Goal: Obtain resource: Download file/media

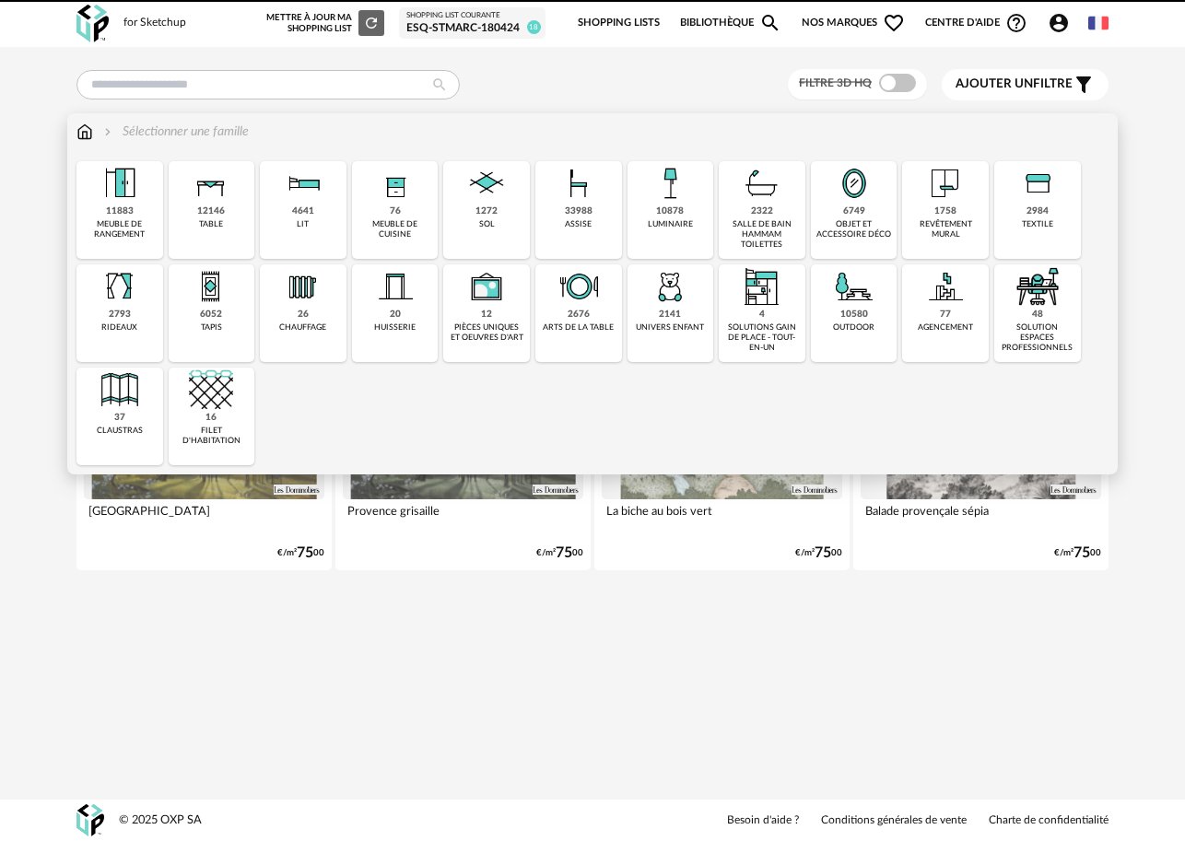
click at [87, 135] on img at bounding box center [84, 132] width 17 height 18
click at [87, 134] on img at bounding box center [84, 132] width 17 height 18
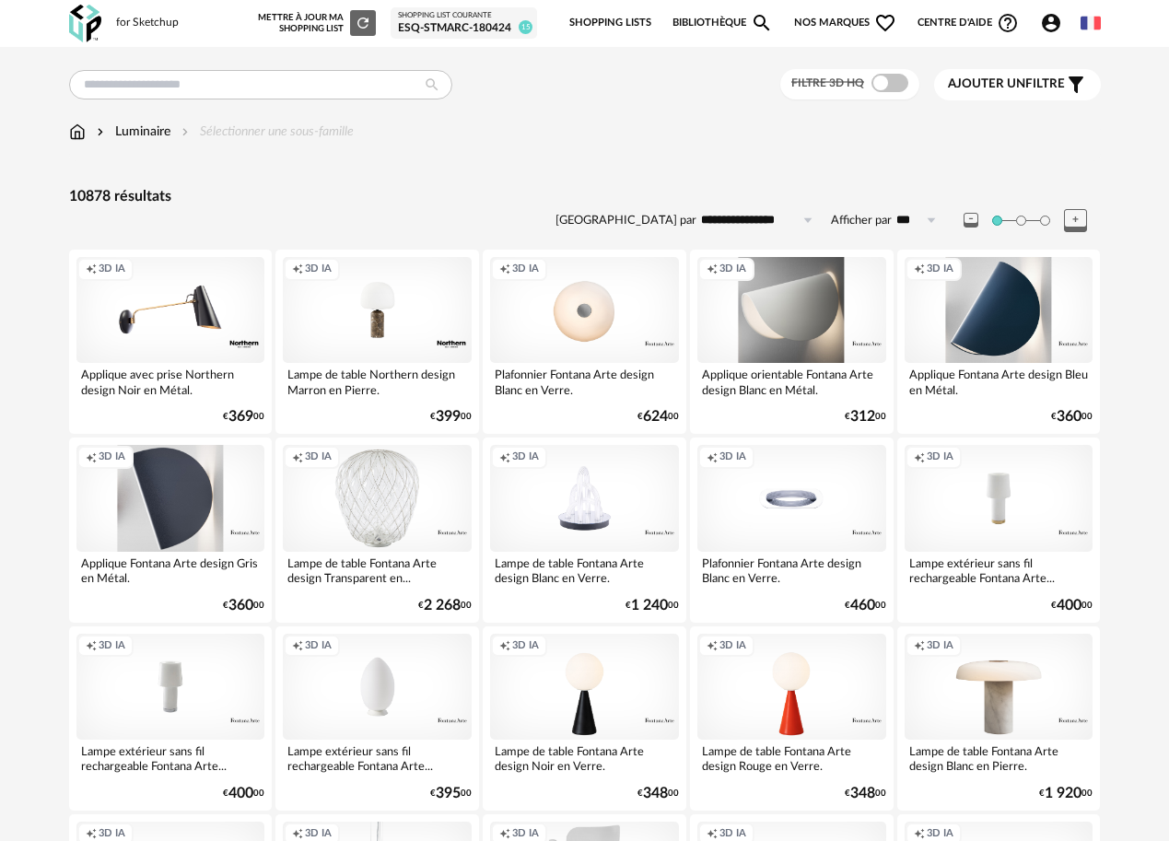
click at [132, 134] on div "Luminaire" at bounding box center [131, 132] width 77 height 18
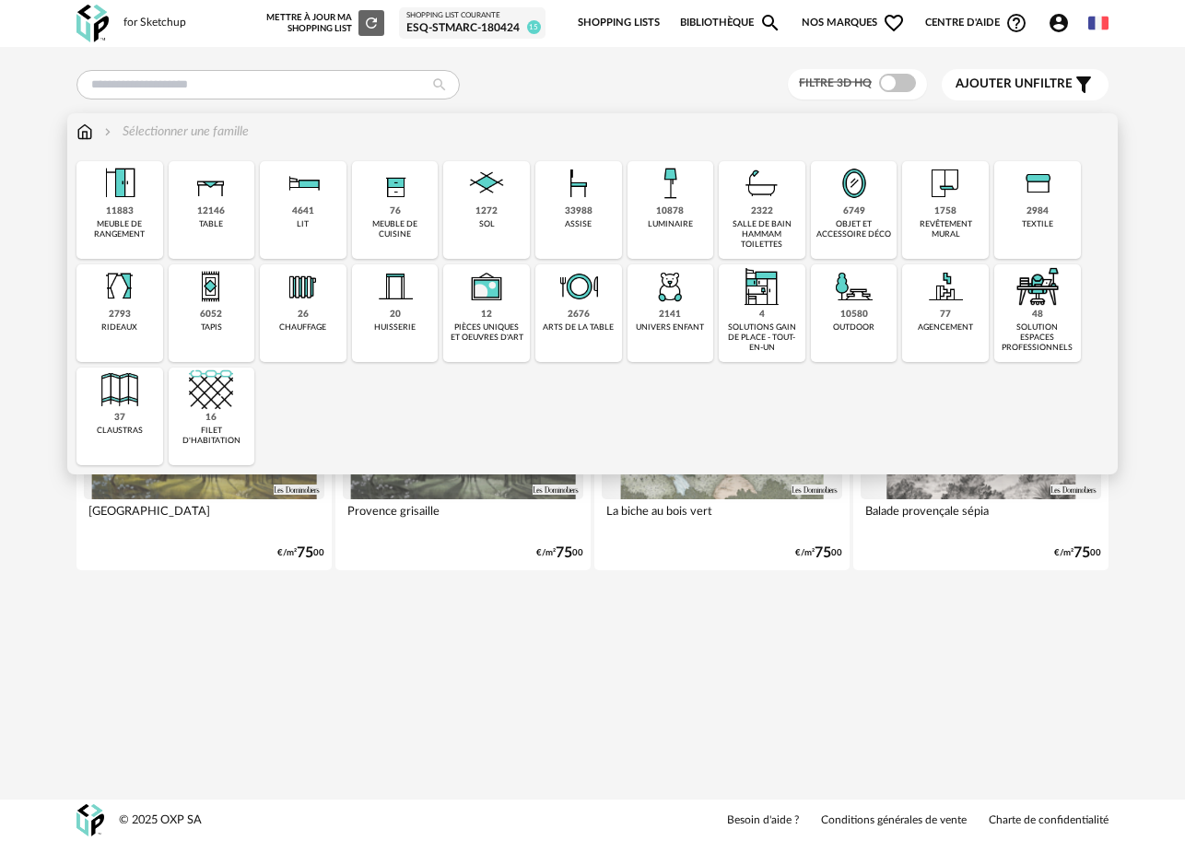
click at [657, 226] on div "luminaire" at bounding box center [670, 224] width 45 height 10
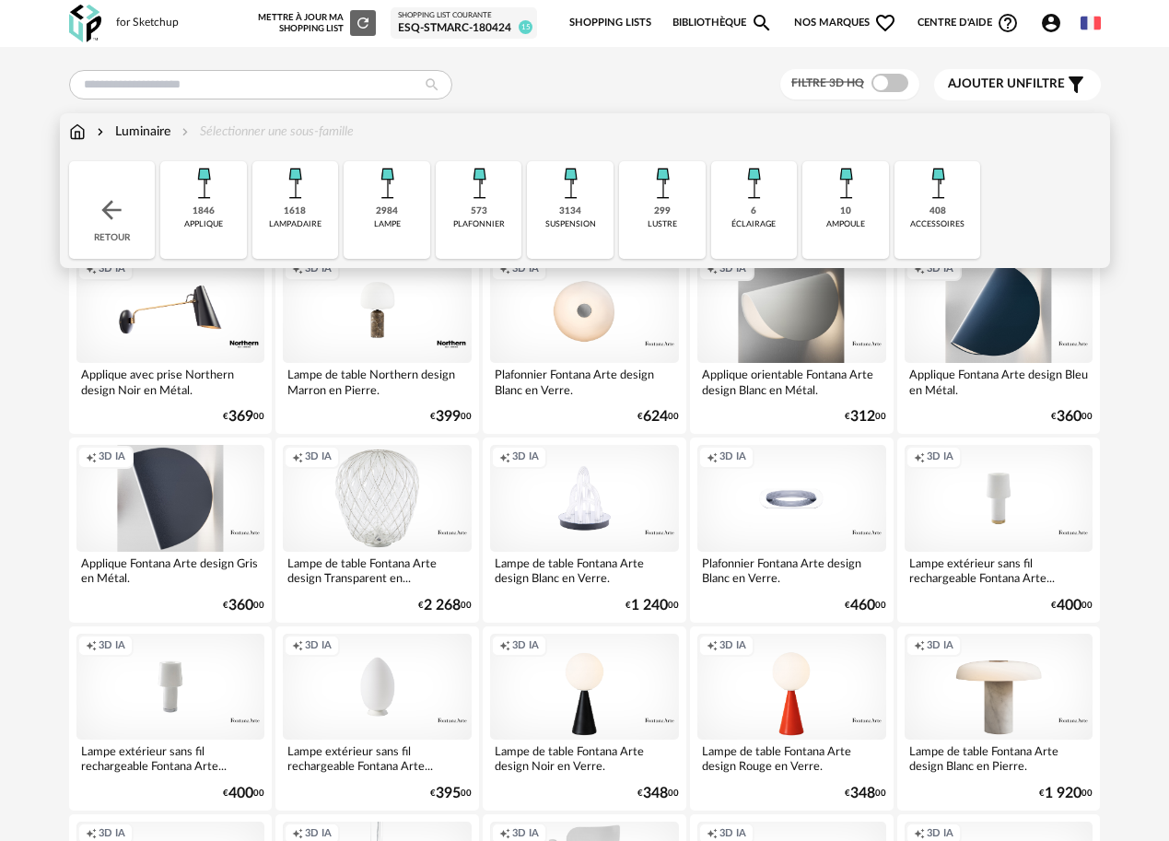
click at [207, 192] on img at bounding box center [204, 183] width 44 height 44
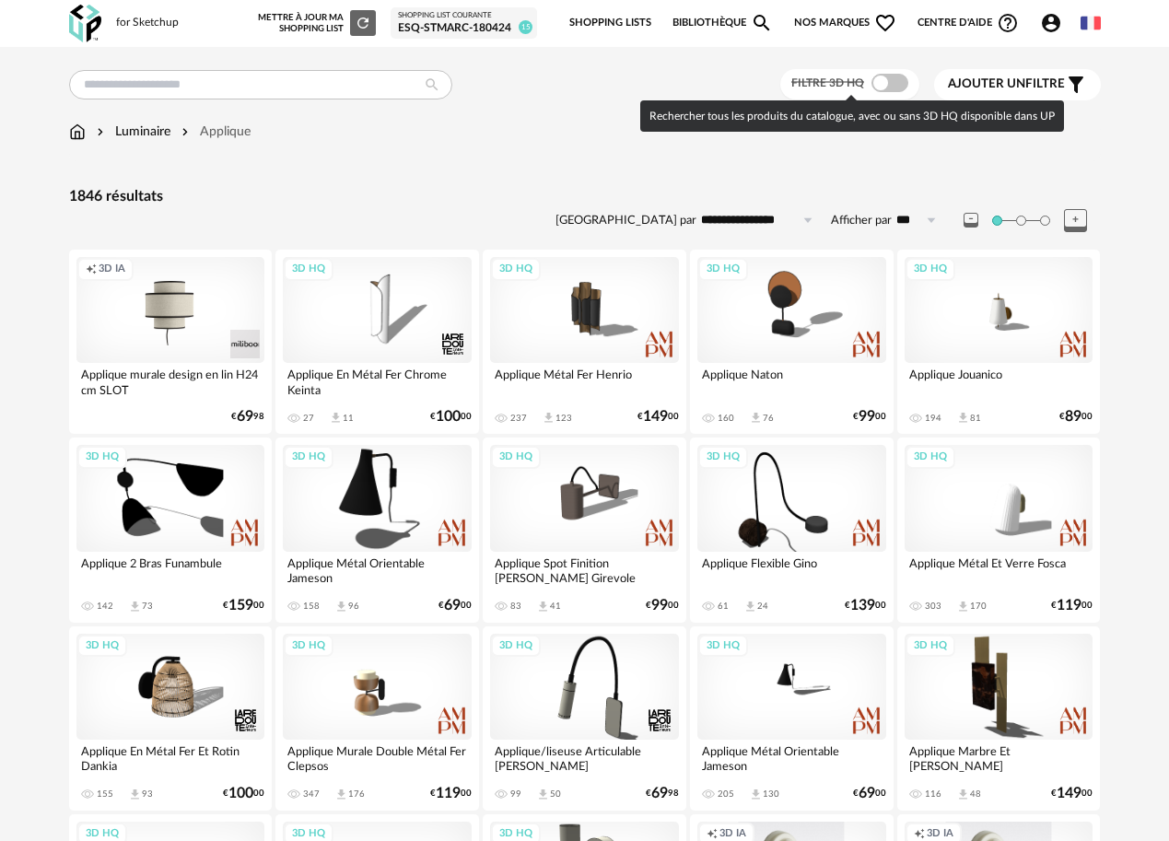
click at [884, 85] on span at bounding box center [890, 83] width 37 height 18
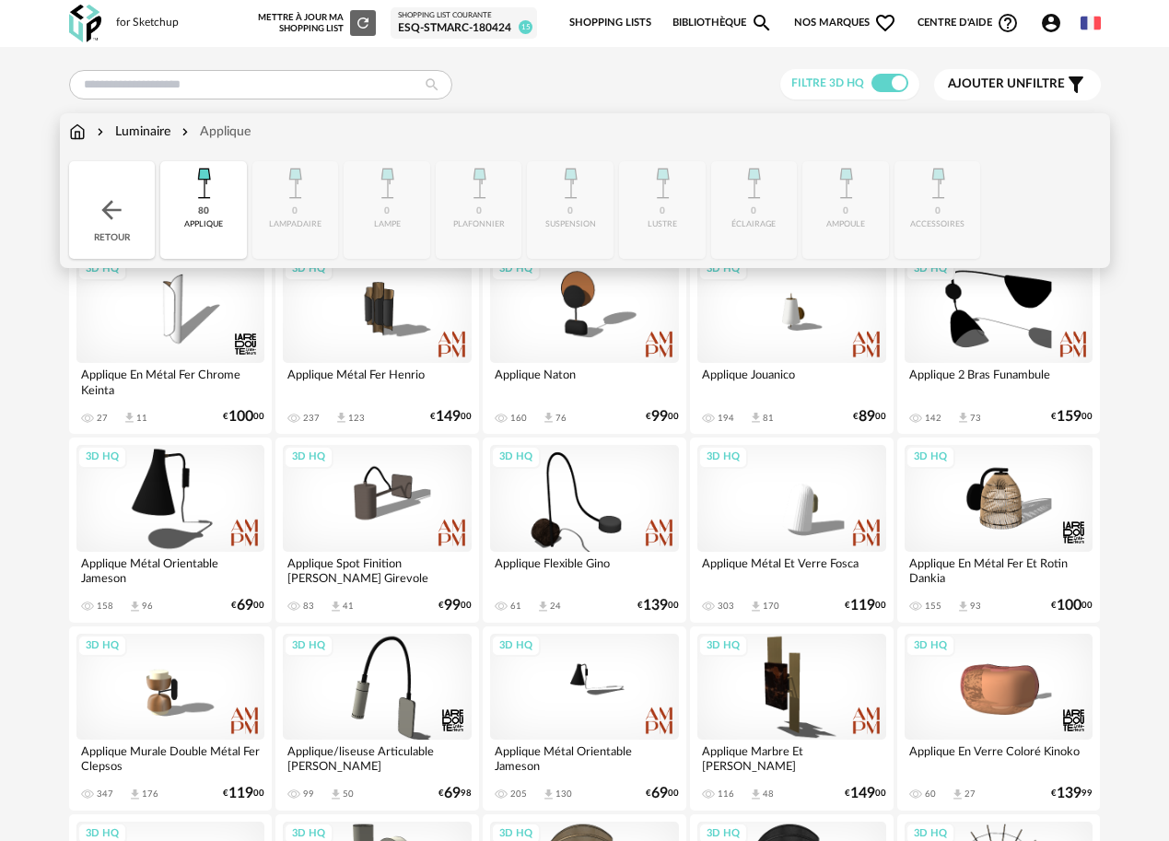
click at [115, 204] on img at bounding box center [111, 209] width 29 height 29
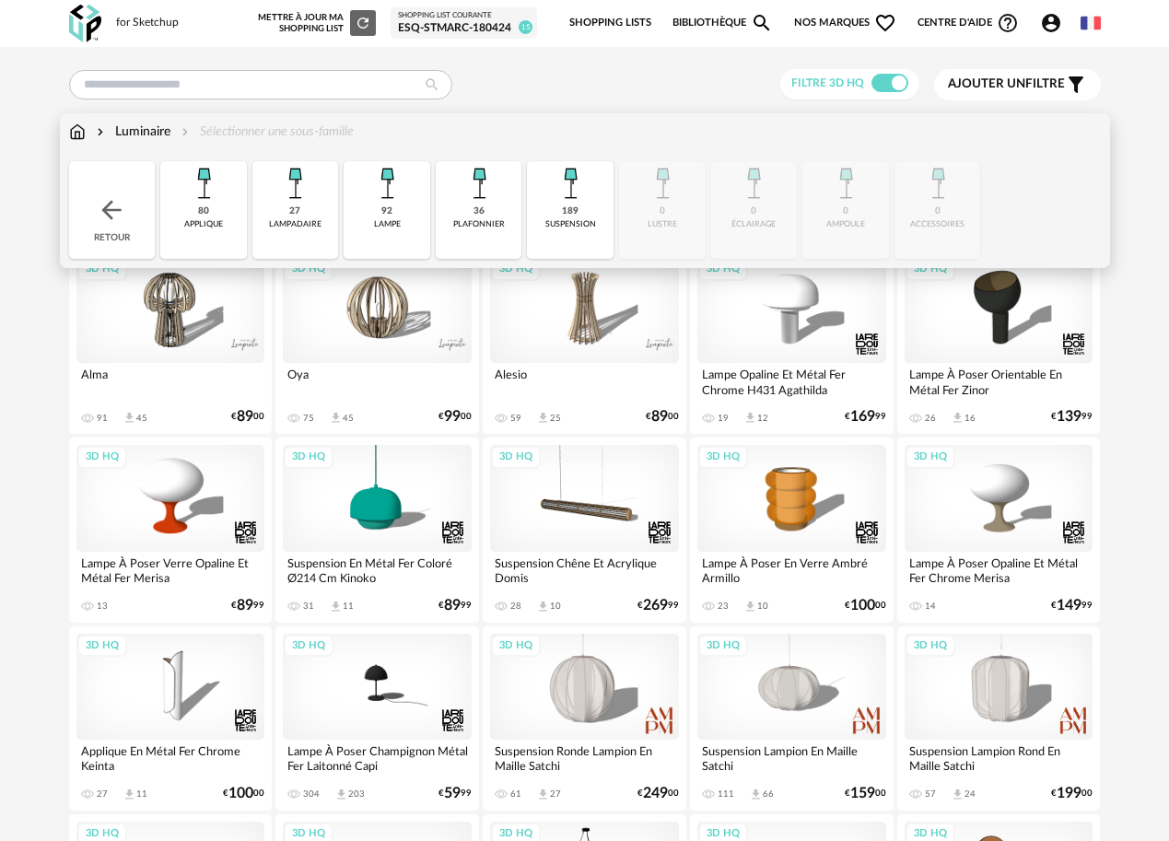
click at [757, 215] on div "Close icon Retour 80 applique 27 [GEOGRAPHIC_DATA] 92 lampe 36 plafonnier 189 s…" at bounding box center [585, 210] width 1032 height 98
click at [754, 215] on div "Close icon Retour 80 applique 27 [GEOGRAPHIC_DATA] 92 lampe 36 plafonnier 189 s…" at bounding box center [585, 210] width 1032 height 98
click at [753, 217] on div "Close icon Retour 80 applique 27 [GEOGRAPHIC_DATA] 92 lampe 36 plafonnier 189 s…" at bounding box center [585, 210] width 1032 height 98
click at [132, 214] on div "Retour" at bounding box center [112, 210] width 87 height 98
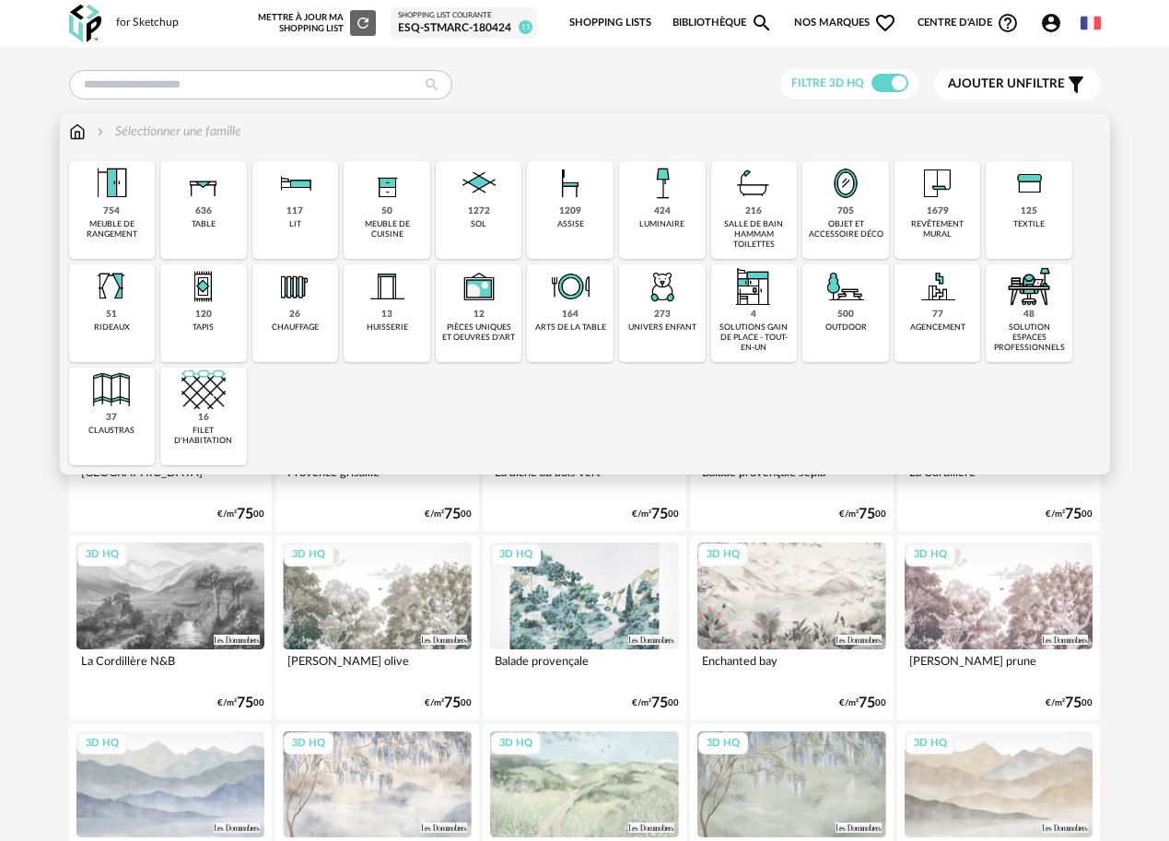
click at [662, 202] on img at bounding box center [662, 183] width 44 height 44
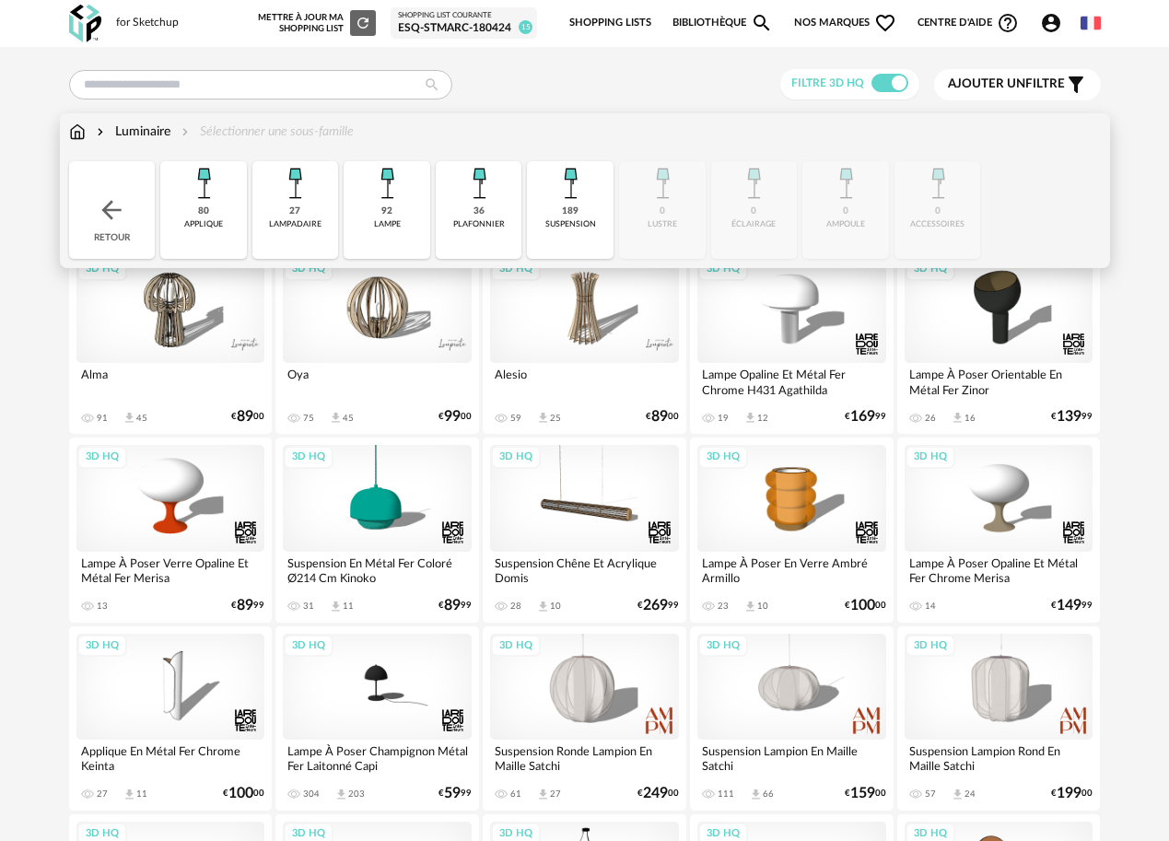
click at [211, 214] on div "80 applique" at bounding box center [203, 210] width 87 height 98
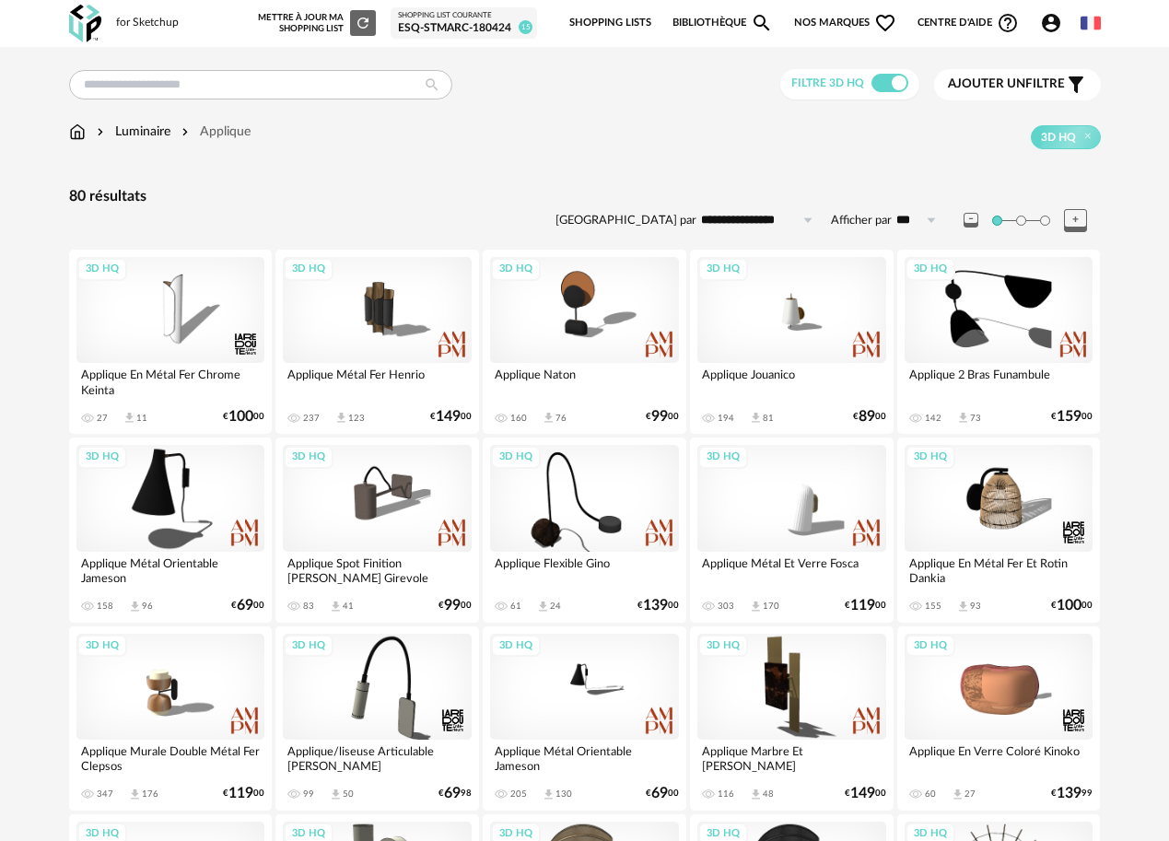
click at [317, 227] on div "**********" at bounding box center [585, 211] width 1032 height 49
click at [167, 88] on input "text" at bounding box center [260, 84] width 383 height 29
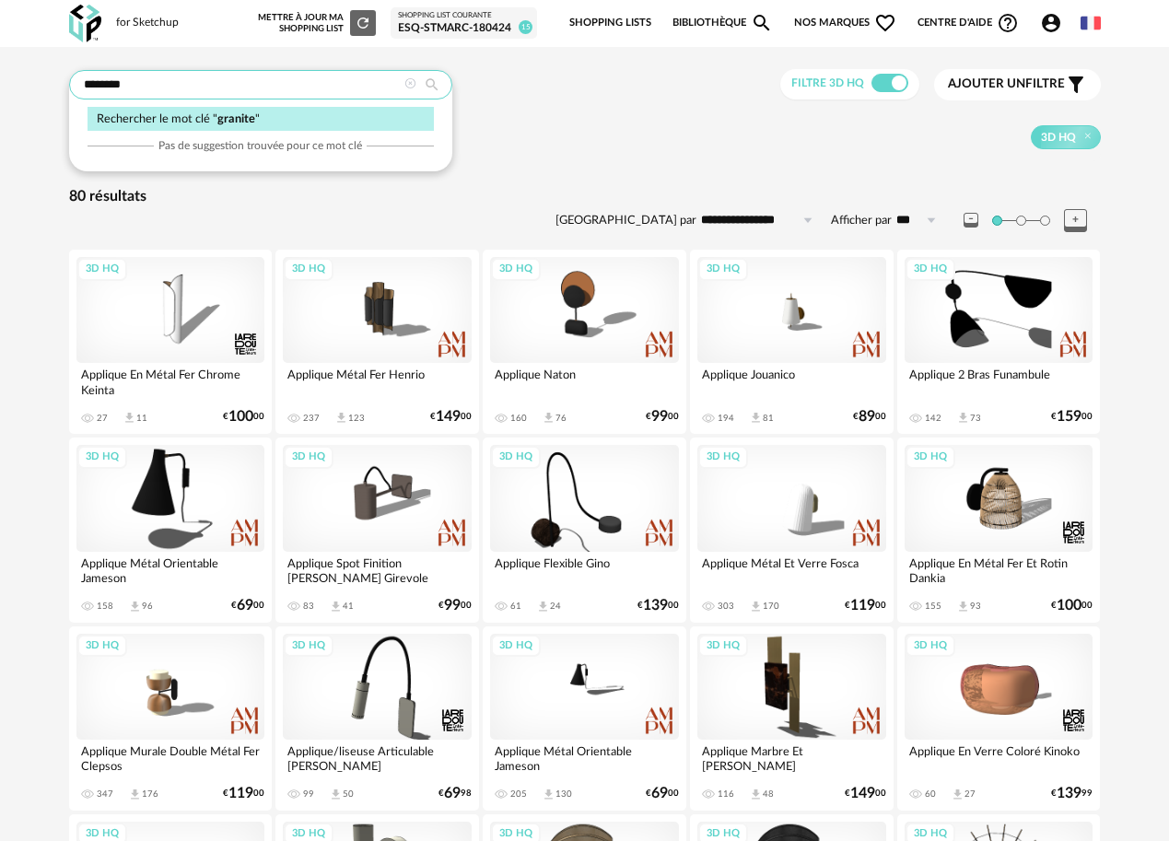
type input "*******"
click at [164, 123] on div "Rechercher le mot clé " granite "" at bounding box center [261, 119] width 346 height 25
type input "**********"
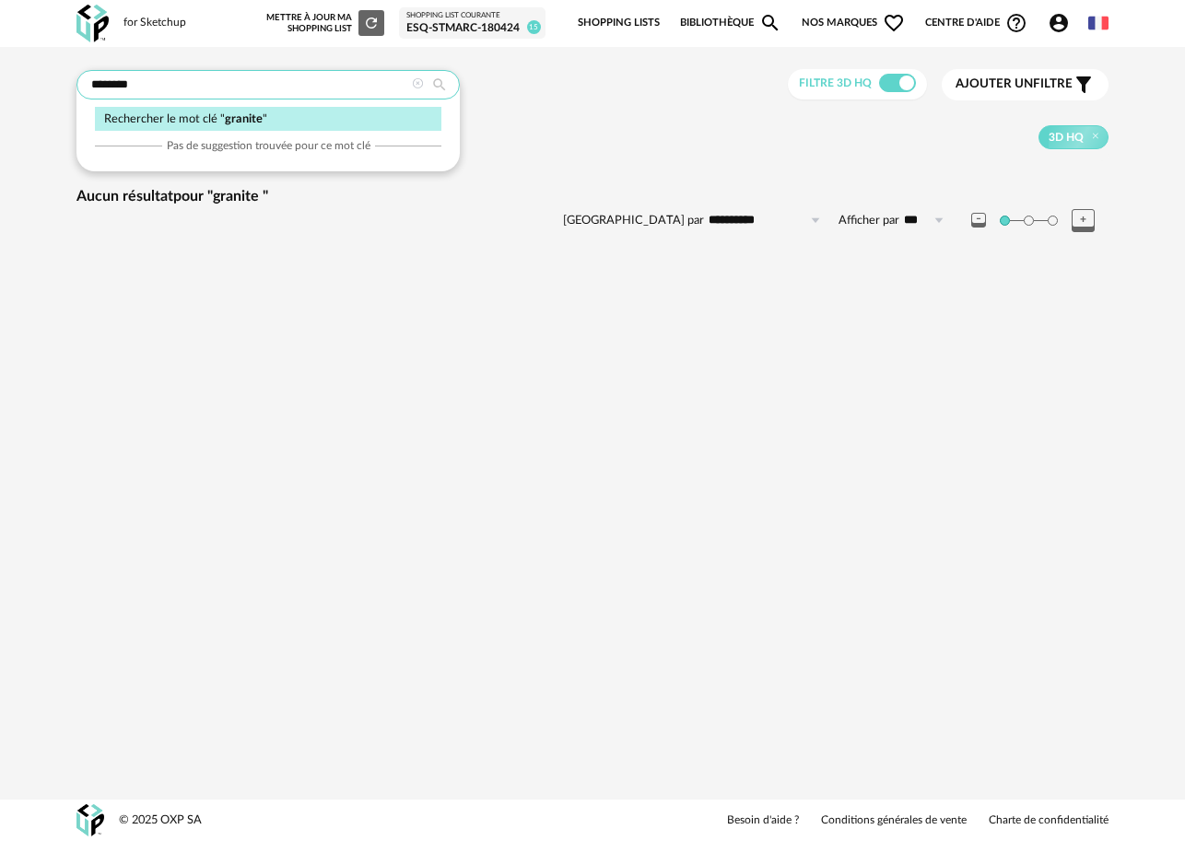
click at [354, 85] on input "*******" at bounding box center [267, 84] width 383 height 29
type input "*******"
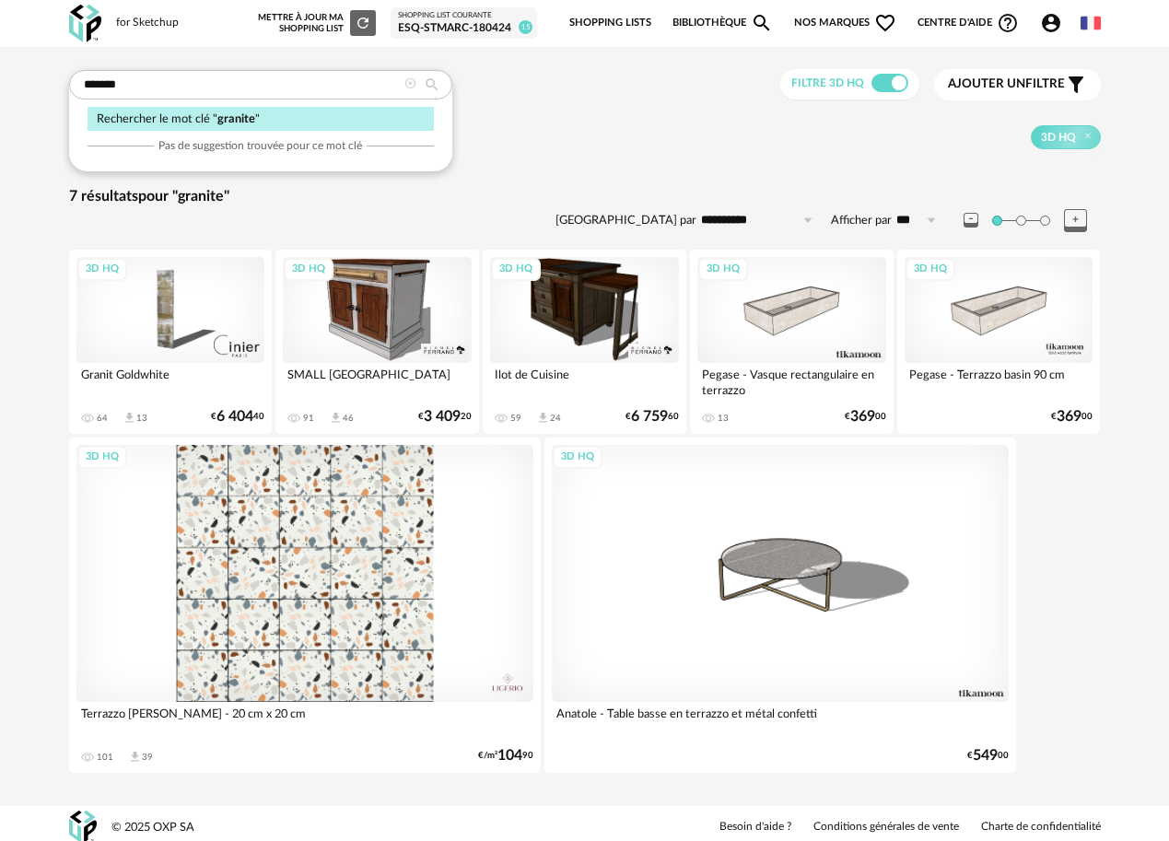
click at [405, 82] on icon at bounding box center [411, 84] width 12 height 12
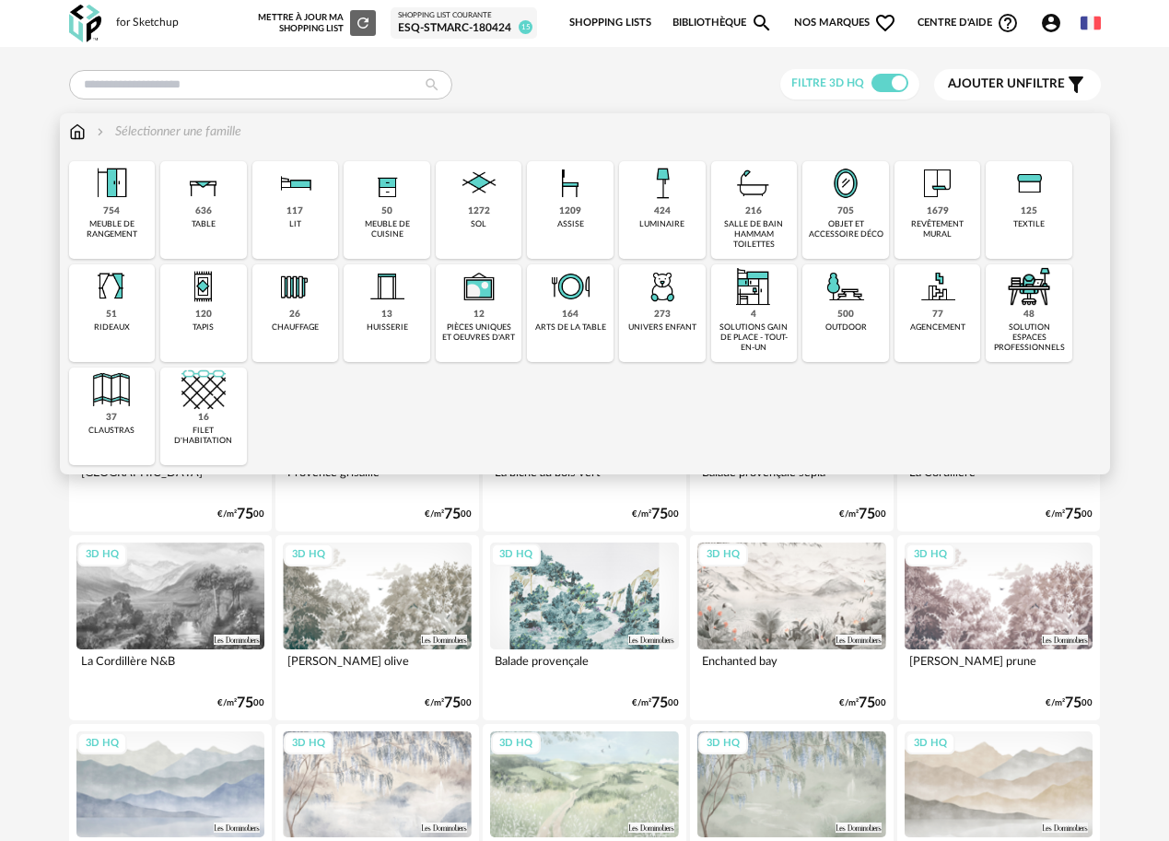
click at [826, 206] on div "705 objet et accessoire déco" at bounding box center [846, 210] width 87 height 98
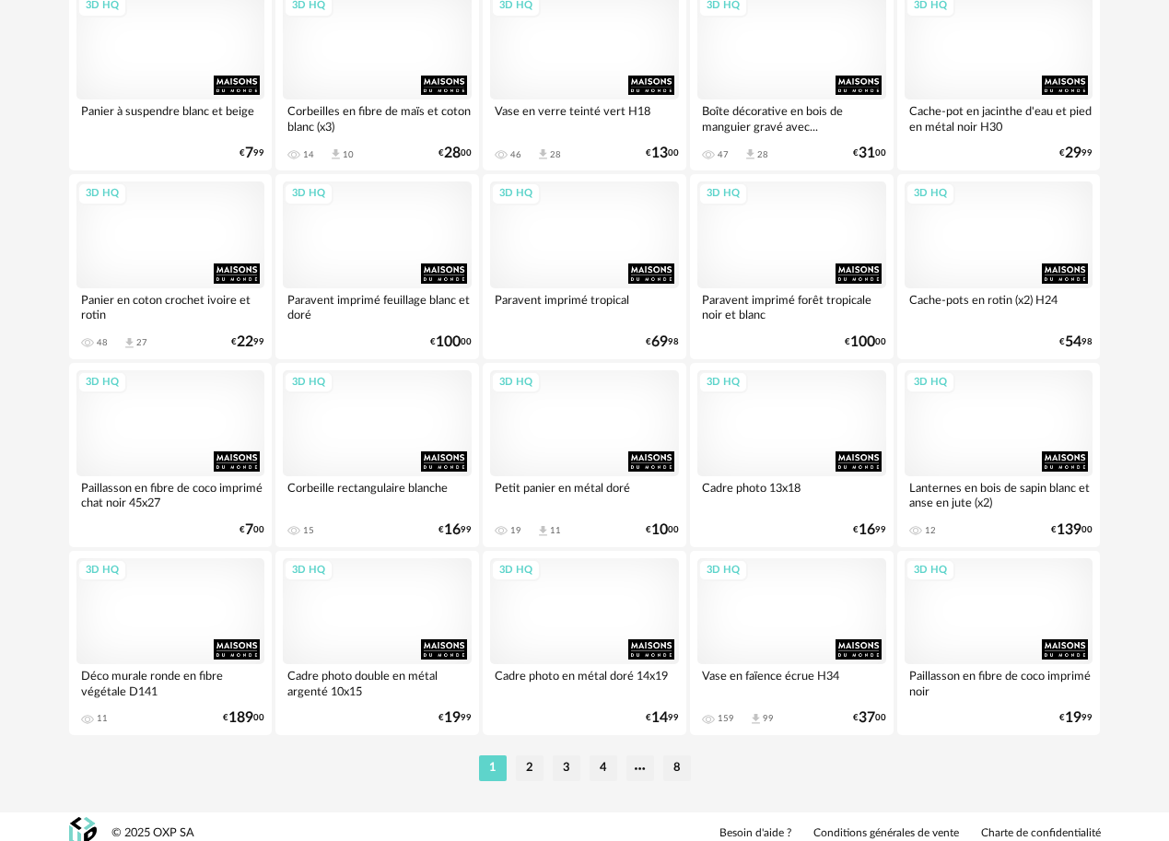
scroll to position [3287, 0]
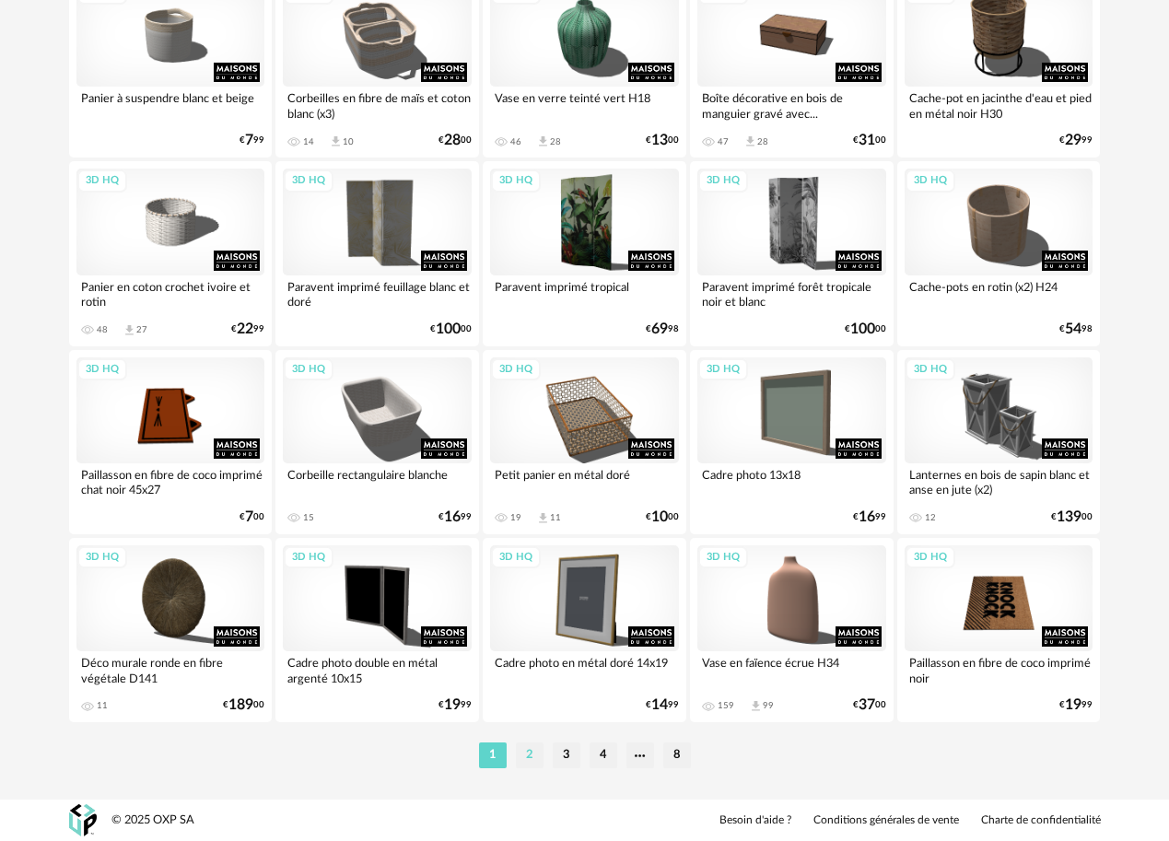
click at [525, 759] on li "2" at bounding box center [530, 756] width 28 height 26
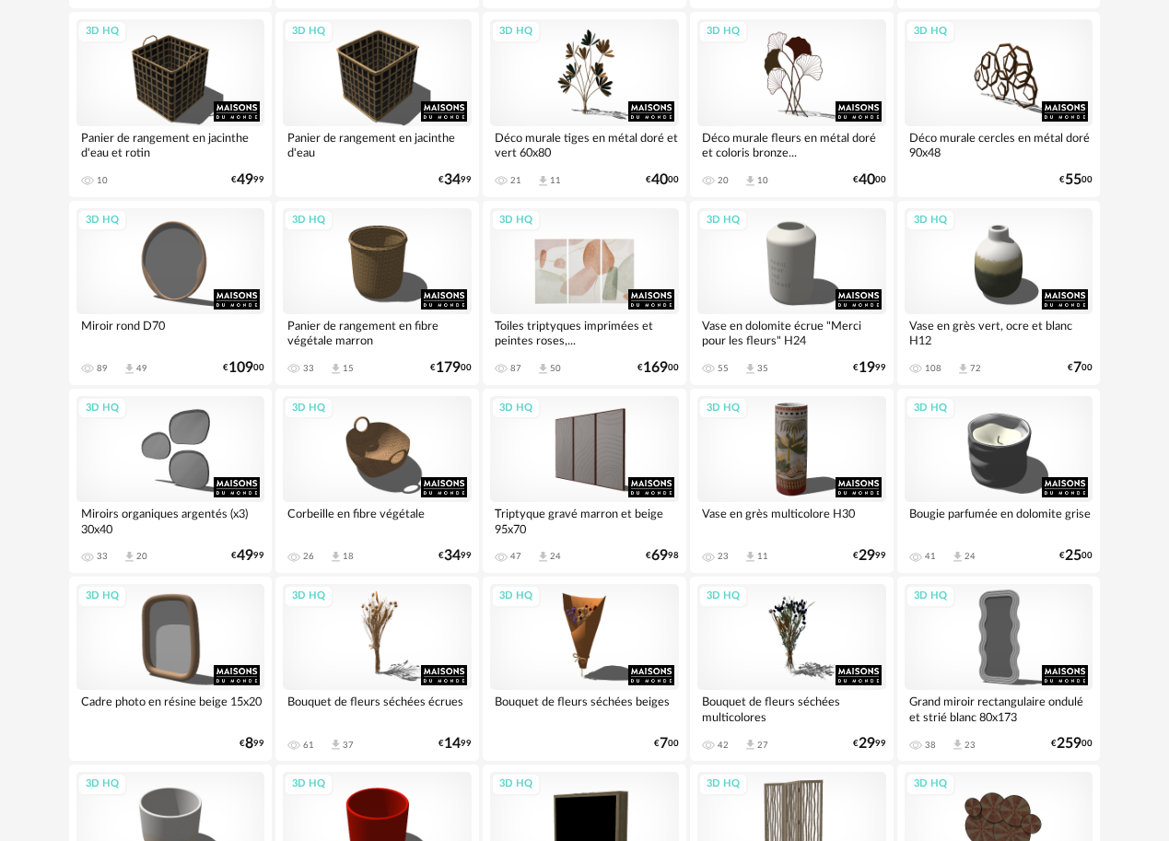
scroll to position [461, 0]
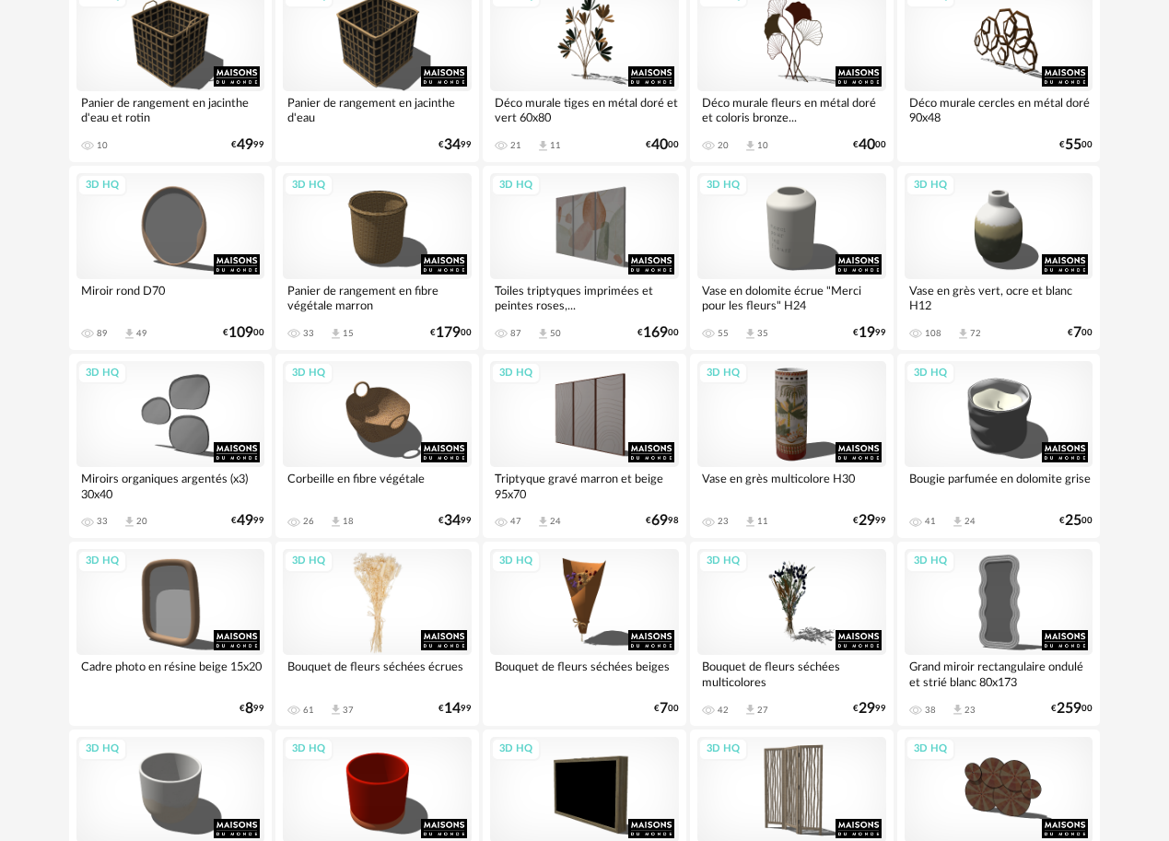
click at [389, 617] on div "3D HQ" at bounding box center [377, 602] width 189 height 106
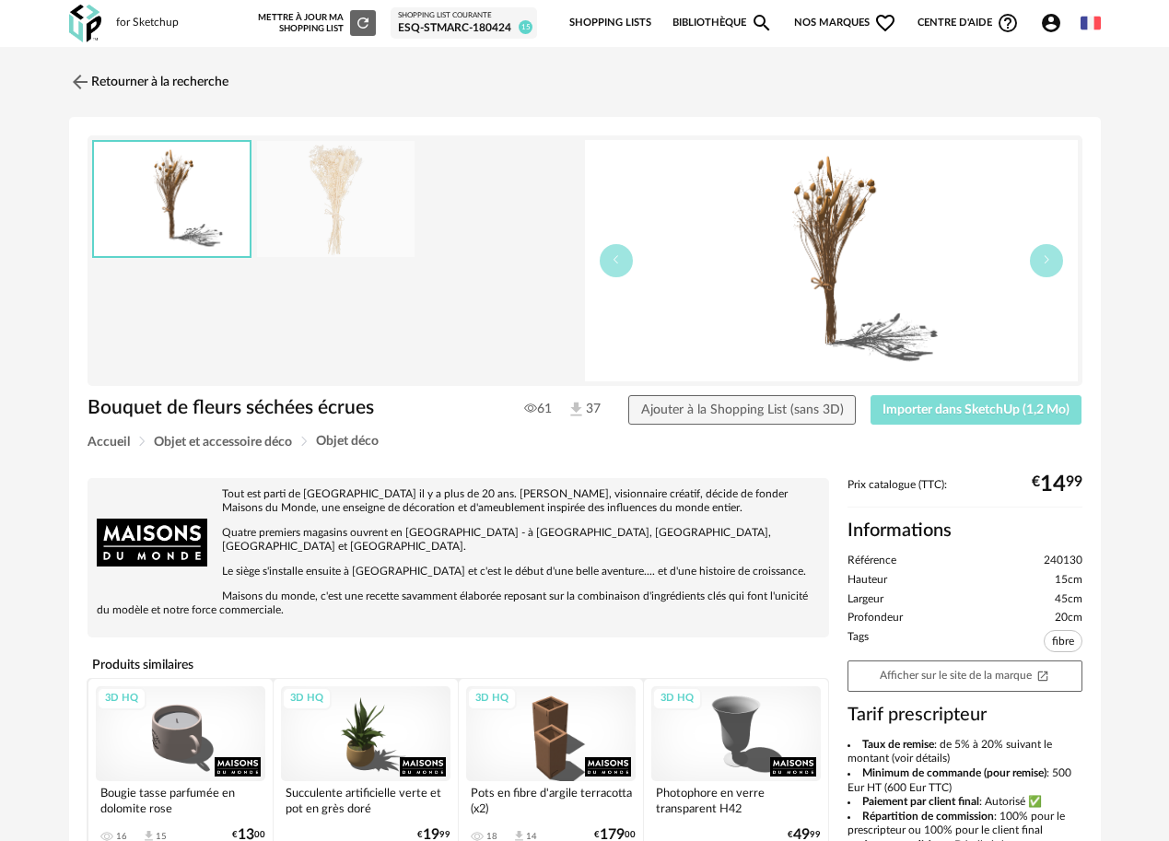
drag, startPoint x: 937, startPoint y: 415, endPoint x: 610, endPoint y: 395, distance: 327.7
click at [934, 414] on span "Importer dans SketchUp (1,2 Mo)" at bounding box center [976, 410] width 187 height 13
click at [84, 83] on img at bounding box center [78, 81] width 27 height 27
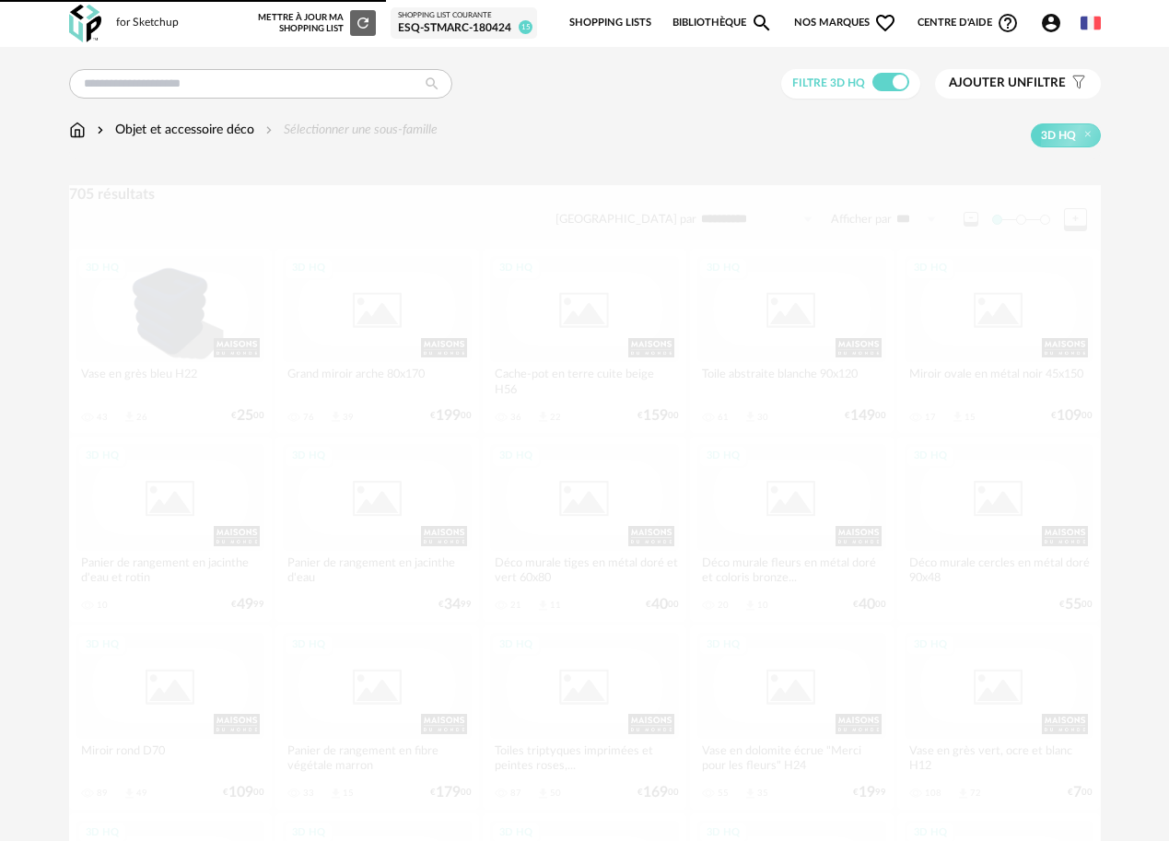
scroll to position [461, 0]
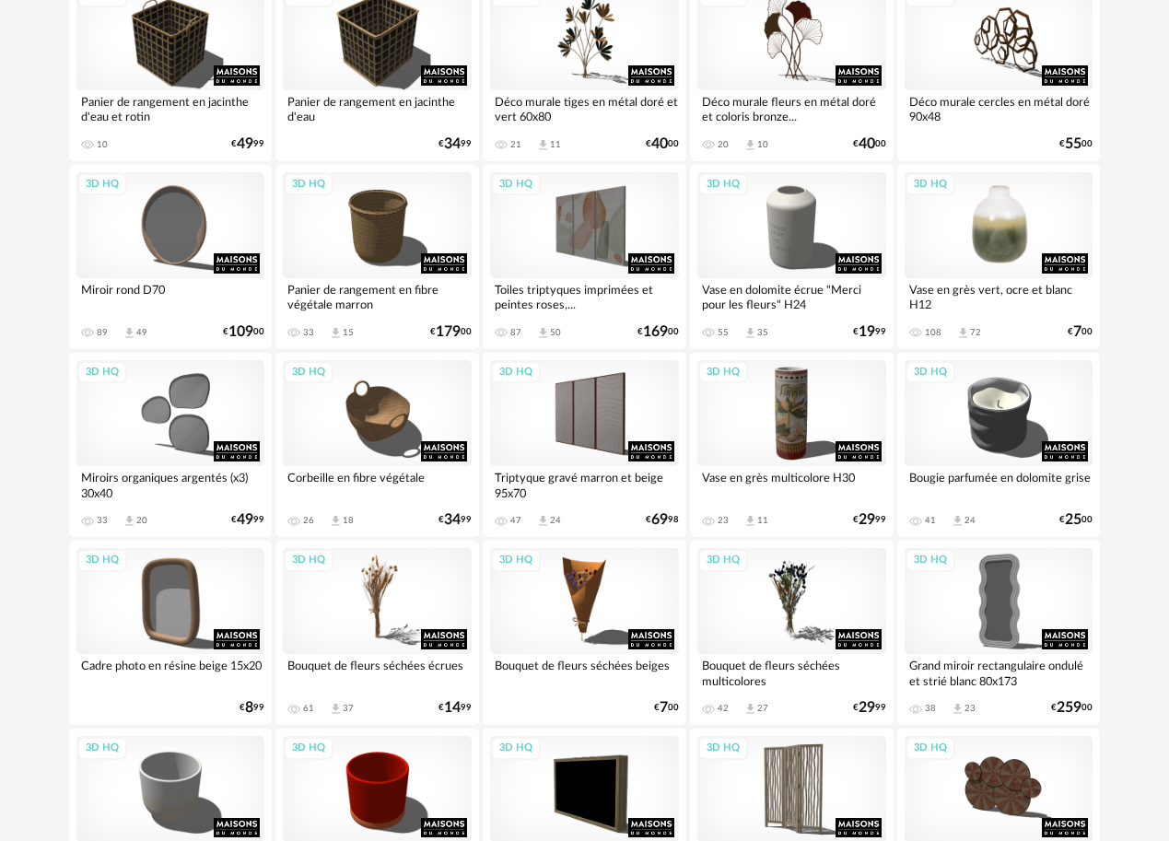
click at [973, 242] on div "3D HQ" at bounding box center [999, 225] width 189 height 106
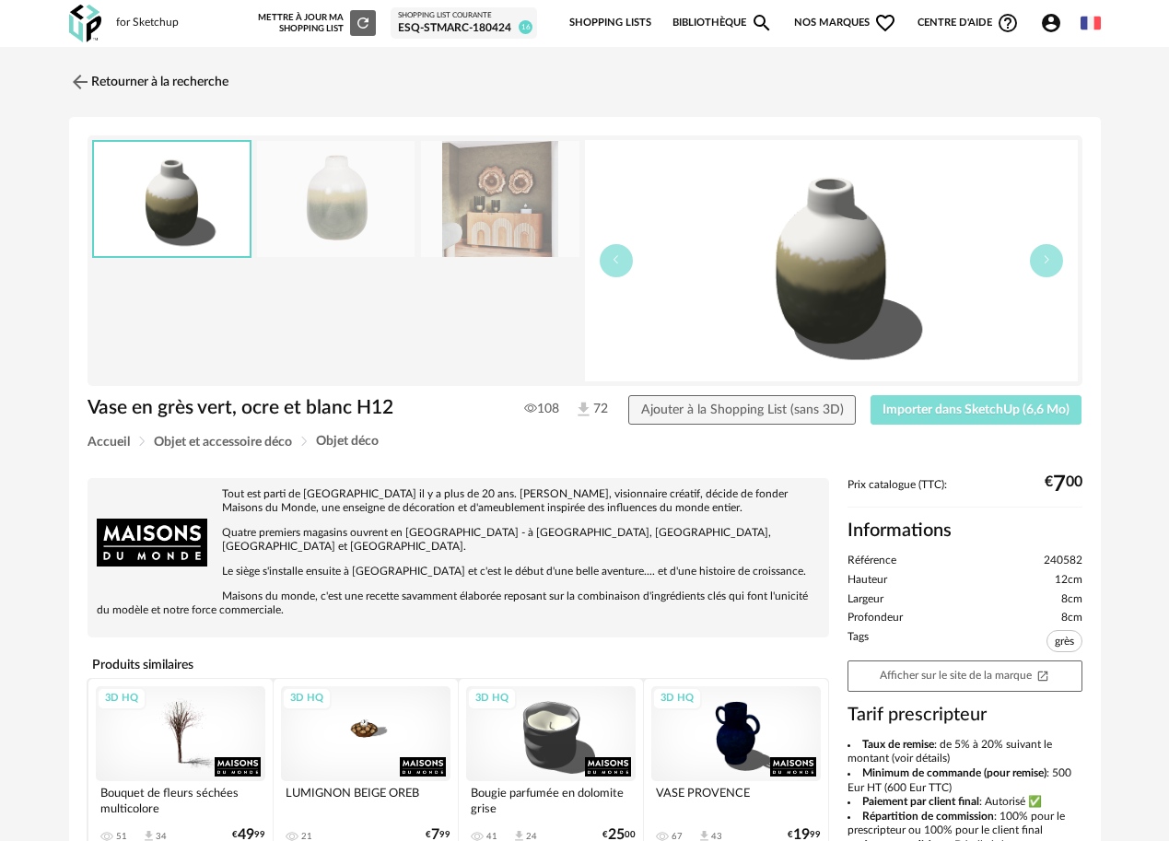
click at [905, 402] on button "Importer dans SketchUp (6,6 Mo)" at bounding box center [977, 409] width 212 height 29
